Goal: Task Accomplishment & Management: Manage account settings

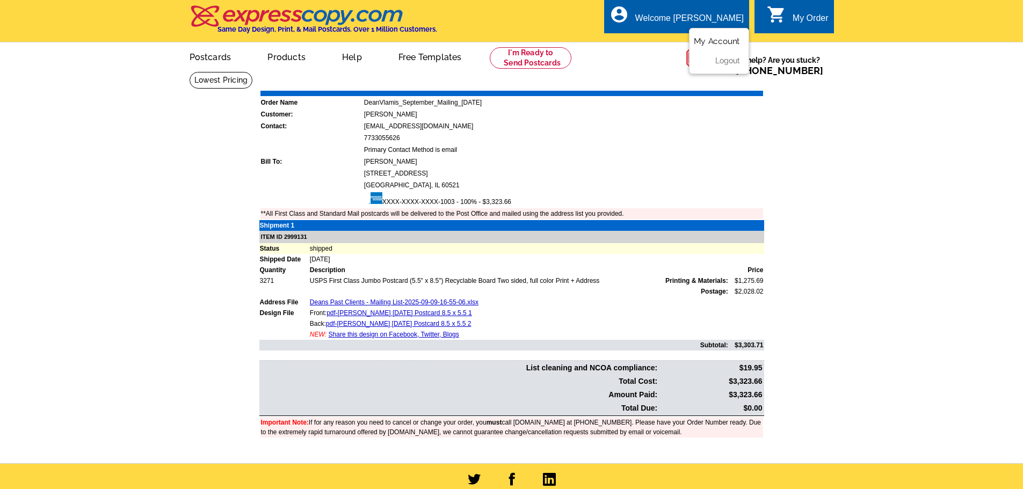
click at [718, 42] on link "My Account" at bounding box center [717, 42] width 46 height 10
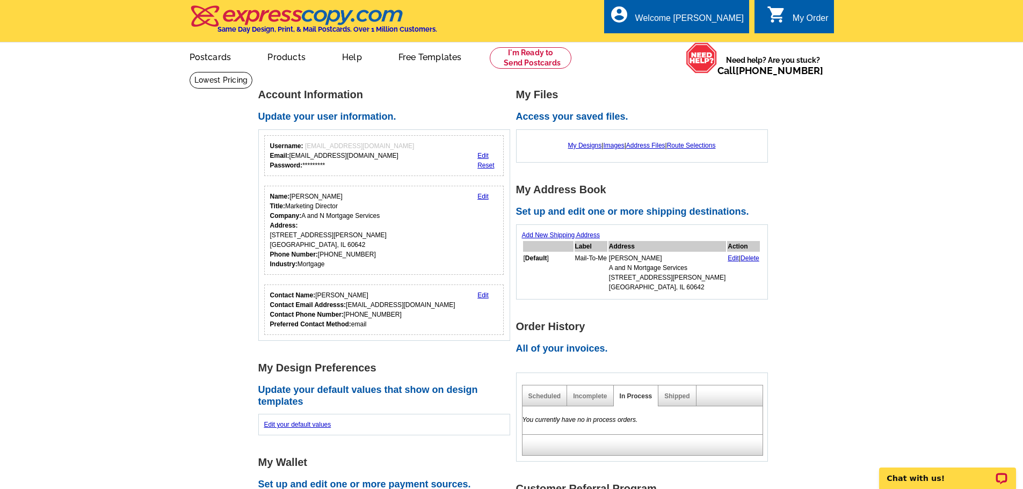
click at [308, 167] on div "Username: samh@anmtg.com Email: samh@anmtg.com Password: *********" at bounding box center [342, 155] width 144 height 29
drag, startPoint x: 309, startPoint y: 166, endPoint x: 335, endPoint y: 167, distance: 26.3
click at [335, 167] on div "Username: samh@anmtg.com Email: samh@anmtg.com Password: *********" at bounding box center [342, 155] width 144 height 29
click at [309, 166] on div "Username: samh@anmtg.com Email: samh@anmtg.com Password: *********" at bounding box center [342, 155] width 144 height 29
click at [483, 165] on link "Reset" at bounding box center [485, 166] width 17 height 8
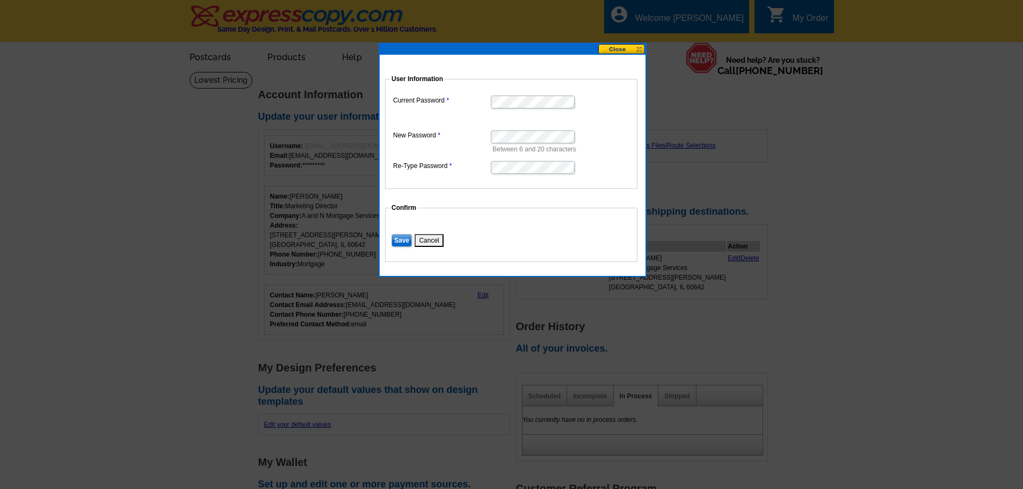
click at [397, 237] on input "Save" at bounding box center [401, 240] width 20 height 13
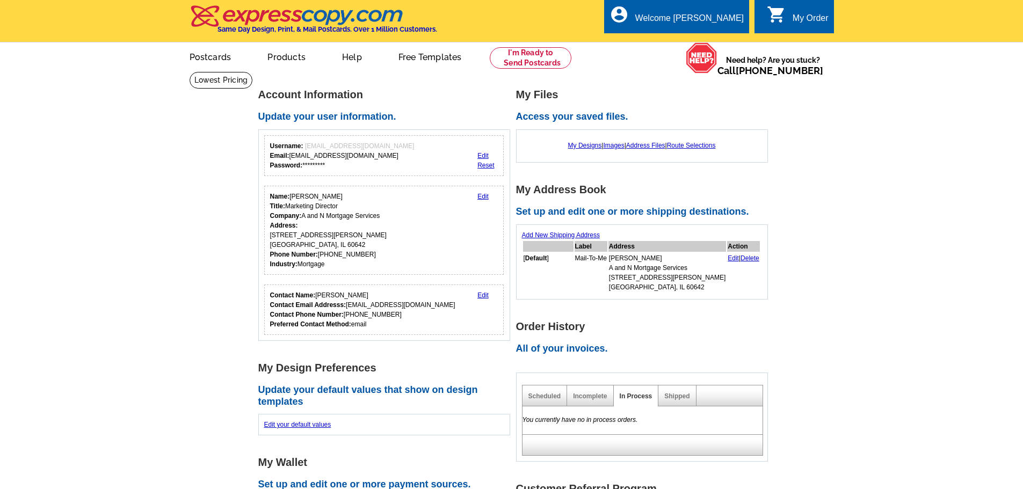
click at [49, 153] on main "Account Information Update your user information. Username: samh@anmtg.com Emai…" at bounding box center [511, 431] width 1023 height 721
click at [269, 23] on img at bounding box center [296, 16] width 215 height 23
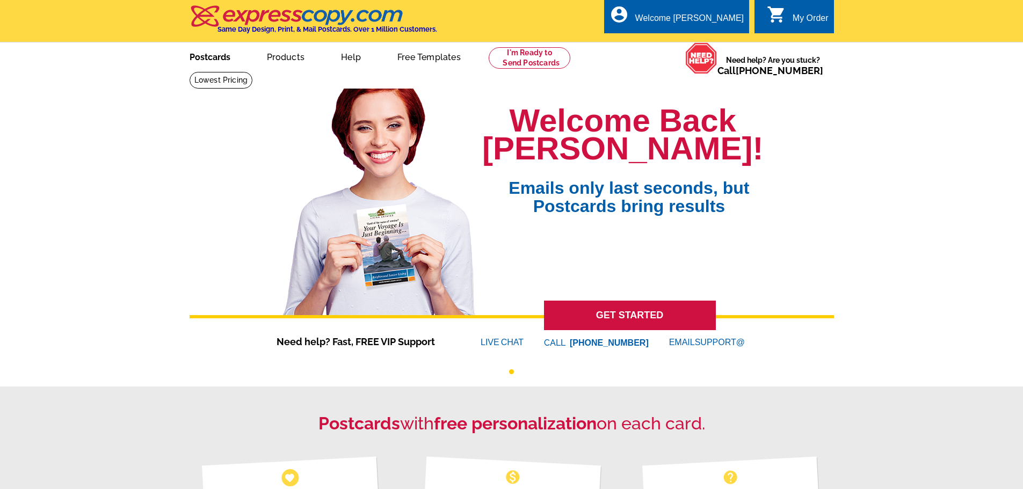
click at [208, 56] on link "Postcards" at bounding box center [209, 55] width 75 height 25
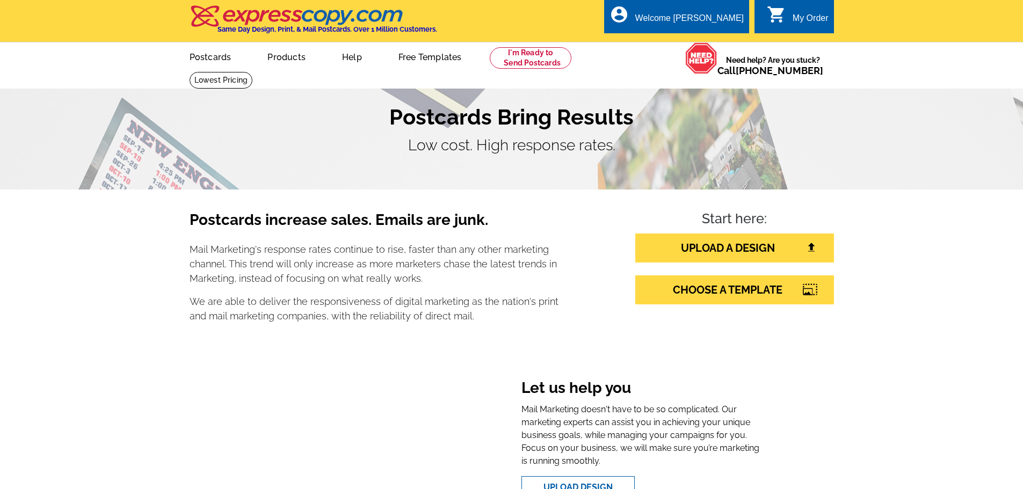
click at [245, 14] on img at bounding box center [296, 16] width 215 height 23
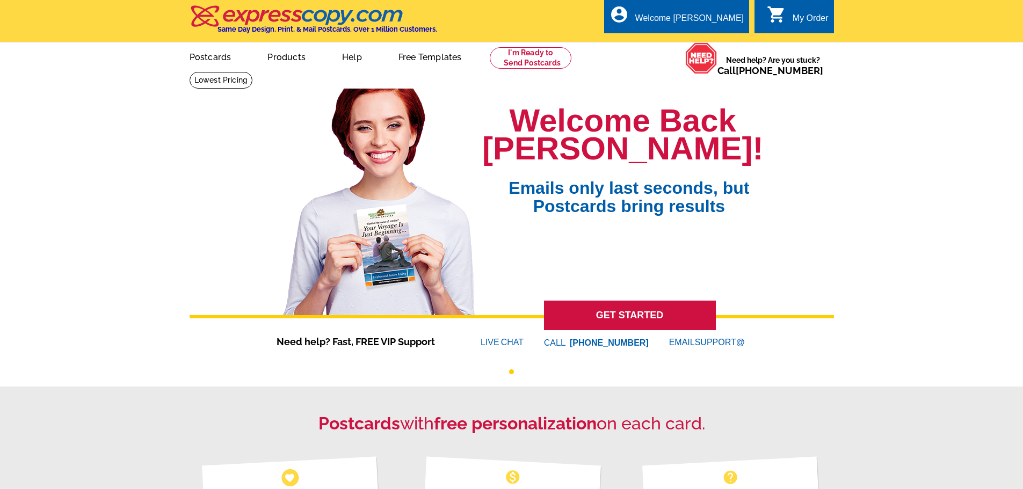
click at [668, 319] on link "GET STARTED" at bounding box center [630, 316] width 172 height 30
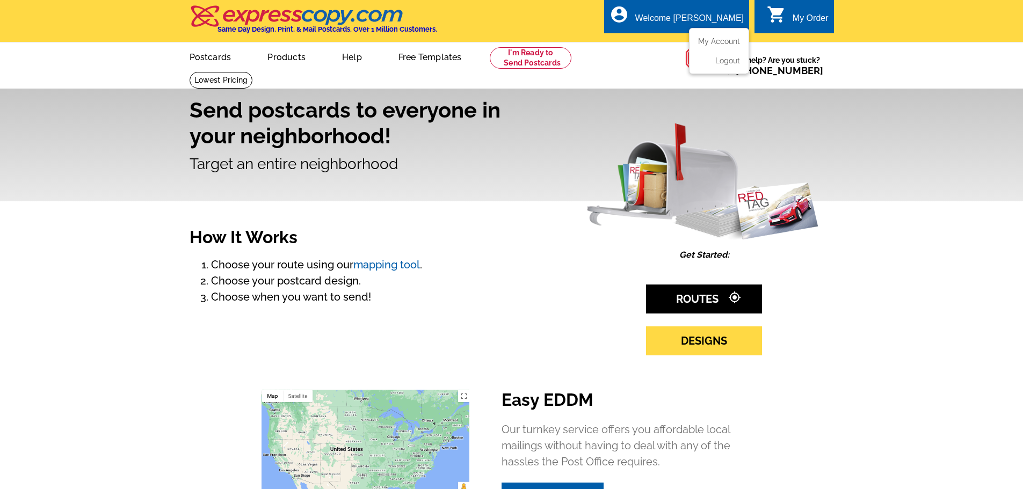
click at [693, 16] on div "Welcome [PERSON_NAME]" at bounding box center [689, 20] width 108 height 15
click at [714, 34] on ul "My Account Logout" at bounding box center [719, 51] width 60 height 46
click at [711, 41] on link "My Account" at bounding box center [717, 42] width 46 height 10
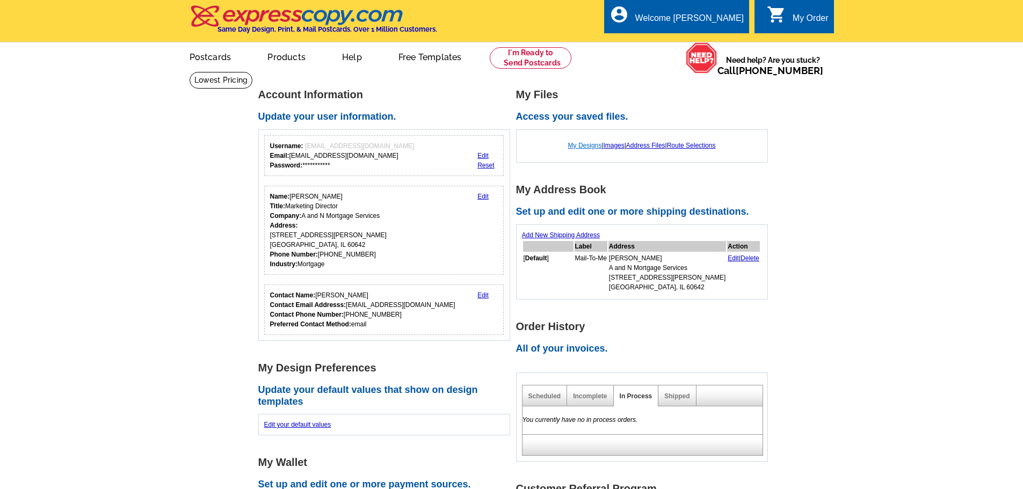
click at [568, 143] on link "My Designs" at bounding box center [585, 146] width 34 height 8
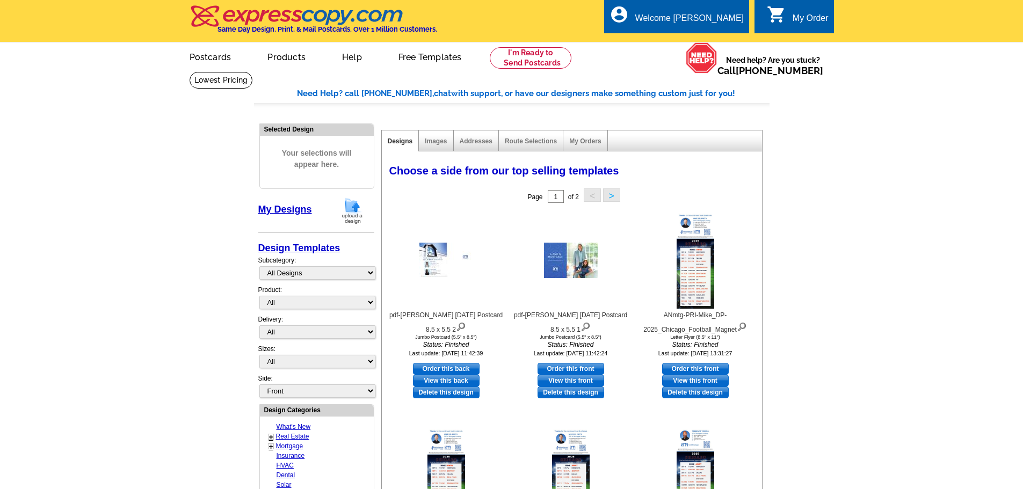
click at [352, 208] on img at bounding box center [352, 210] width 28 height 27
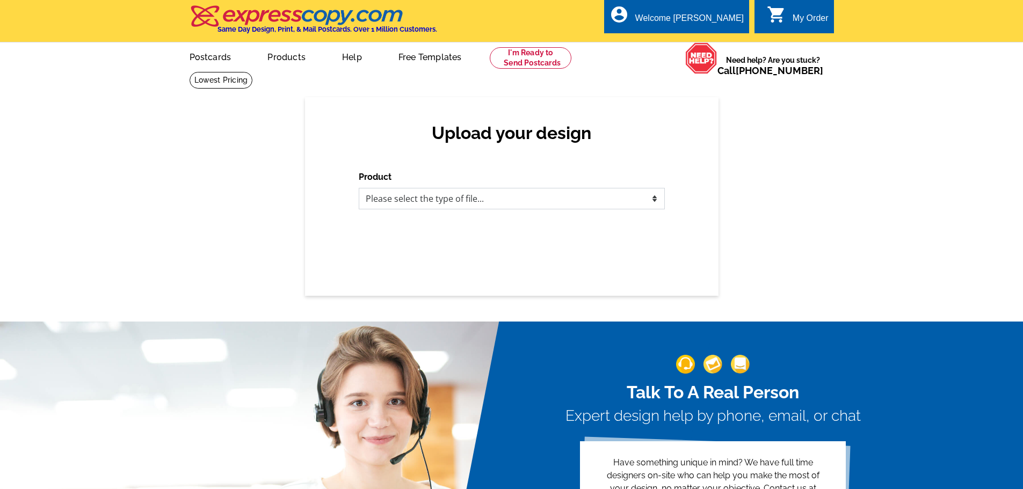
click at [451, 206] on select "Please select the type of file... Postcards Business Cards Letters and flyers G…" at bounding box center [512, 198] width 306 height 21
select select "1"
click at [359, 188] on select "Please select the type of file... Postcards Business Cards Letters and flyers G…" at bounding box center [512, 198] width 306 height 21
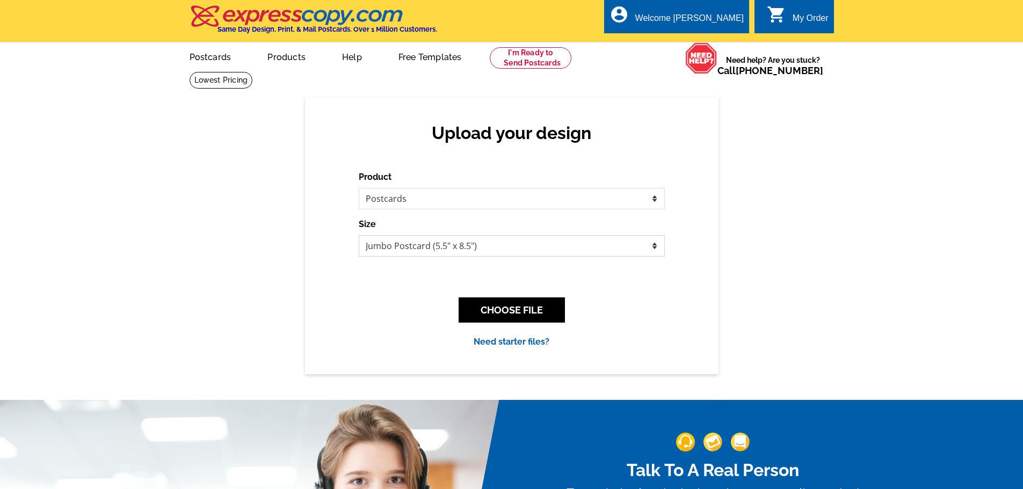
drag, startPoint x: 422, startPoint y: 237, endPoint x: 424, endPoint y: 242, distance: 5.8
click at [422, 237] on select "Jumbo Postcard (5.5" x 8.5") Regular Postcard (4.25" x 5.6") Panoramic Postcard…" at bounding box center [512, 245] width 306 height 21
click at [158, 206] on div "Upload your design Product Please select the type of file... Postcards Business…" at bounding box center [511, 235] width 1023 height 276
